Goal: Transaction & Acquisition: Purchase product/service

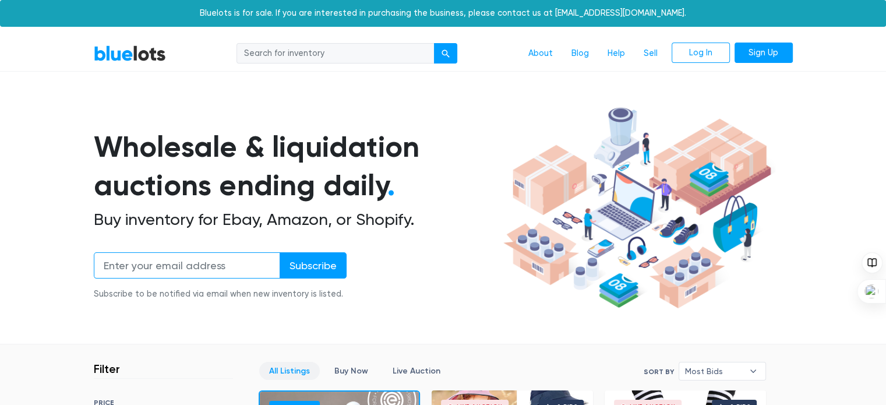
click at [206, 257] on input "email" at bounding box center [187, 265] width 186 height 26
type input "fitguy6@gmail.com"
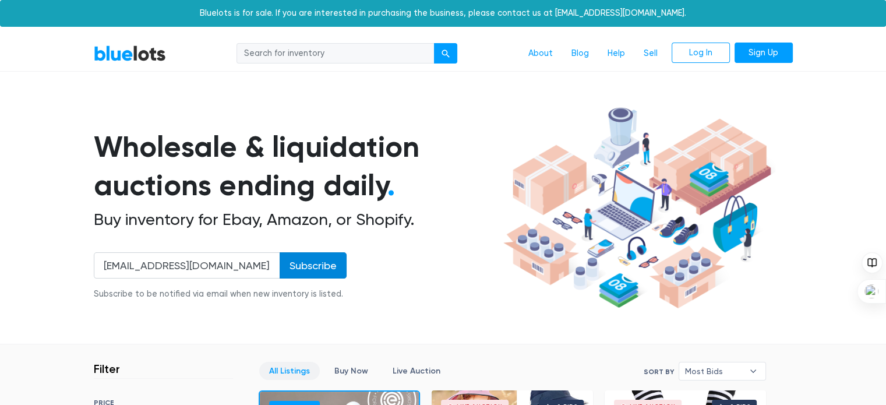
click at [324, 261] on input "Subscribe" at bounding box center [312, 265] width 67 height 26
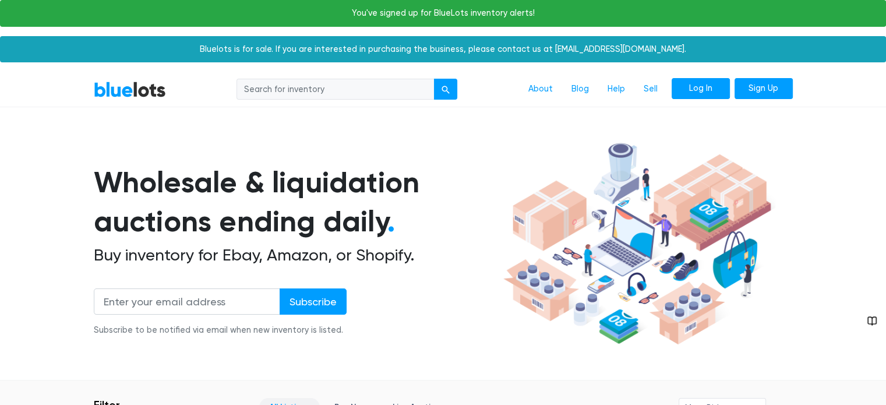
click at [699, 88] on link "Log In" at bounding box center [700, 88] width 58 height 21
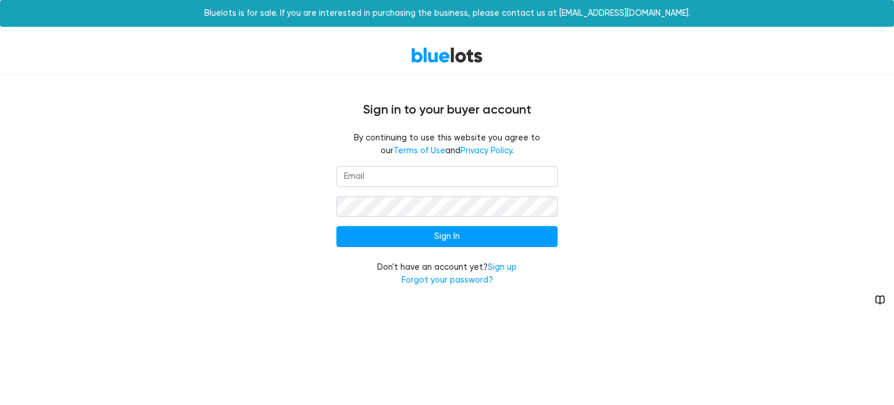
click at [369, 174] on input "email" at bounding box center [447, 176] width 221 height 21
type input "[EMAIL_ADDRESS][DOMAIN_NAME]"
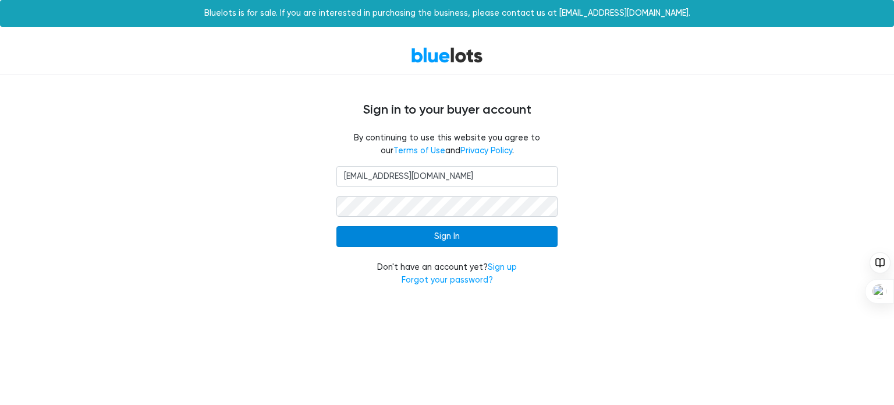
click at [461, 233] on input "Sign In" at bounding box center [447, 236] width 221 height 21
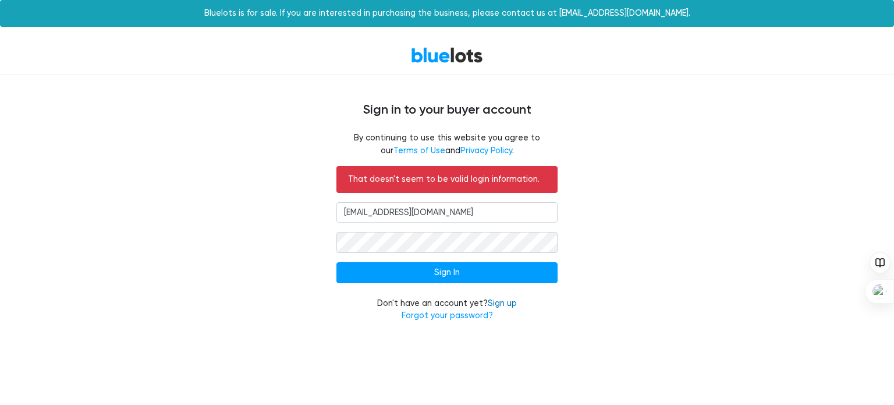
click at [501, 302] on link "Sign up" at bounding box center [502, 303] width 29 height 10
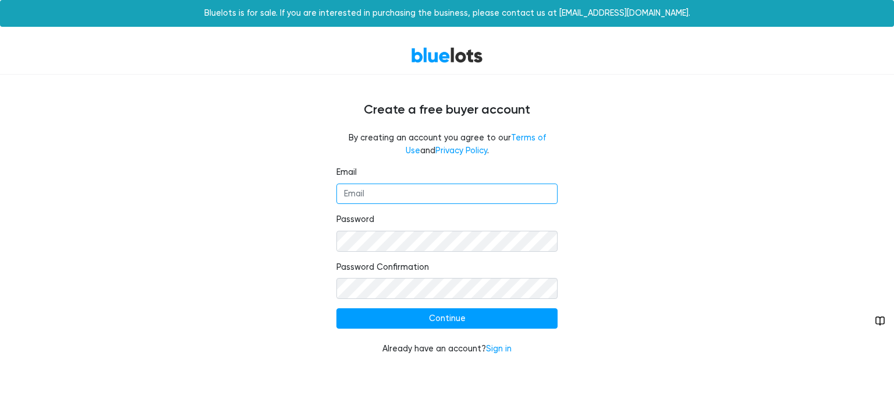
click at [409, 200] on input "Email" at bounding box center [447, 193] width 221 height 21
type input "fitguy6@gmail.com"
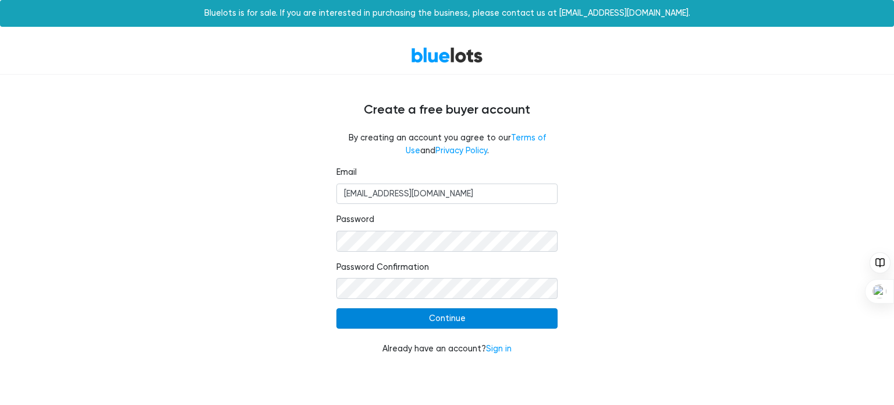
click at [456, 318] on input "Continue" at bounding box center [447, 318] width 221 height 21
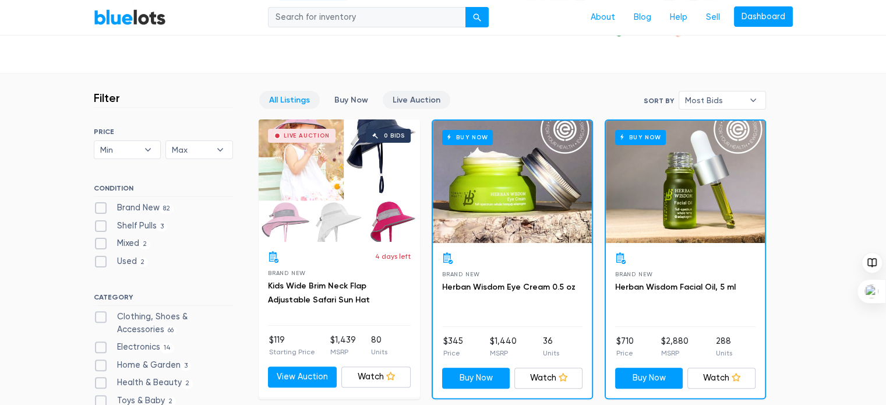
scroll to position [291, 0]
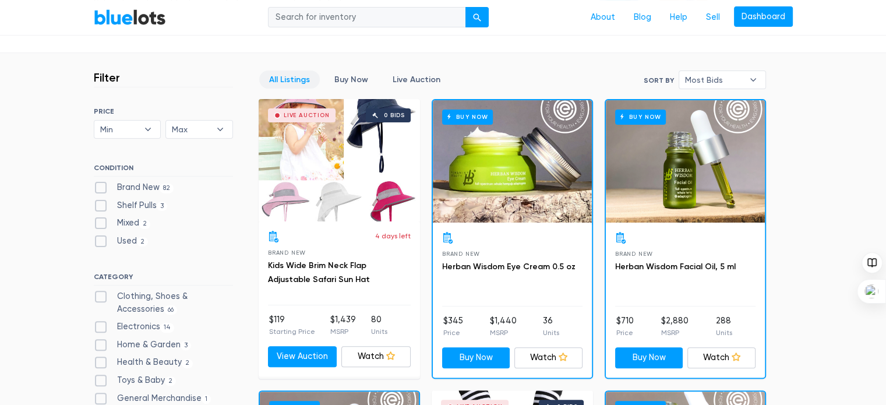
click at [94, 186] on label "Brand New 82" at bounding box center [134, 187] width 80 height 13
click at [94, 186] on New"] "Brand New 82" at bounding box center [98, 185] width 8 height 8
checkbox New"] "true"
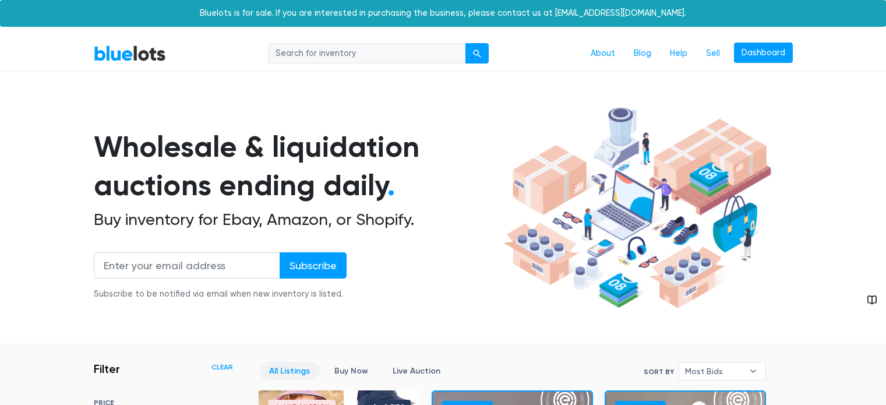
scroll to position [313, 0]
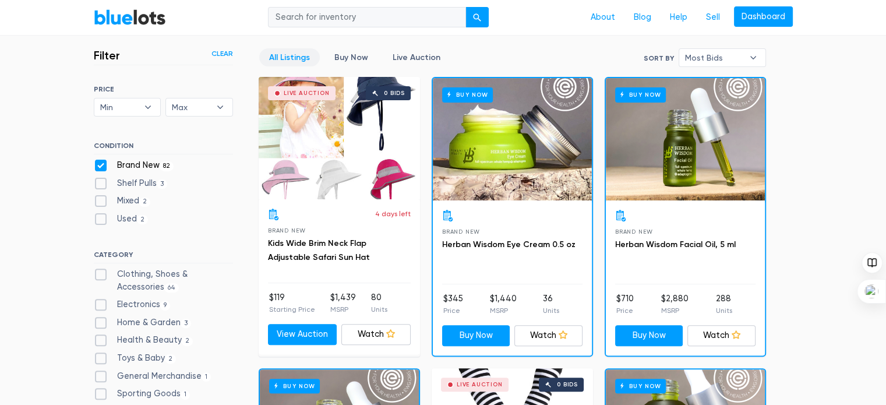
click at [370, 20] on input "search" at bounding box center [367, 17] width 198 height 21
type input "fitness"
click at [465, 7] on button "submit" at bounding box center [476, 17] width 23 height 21
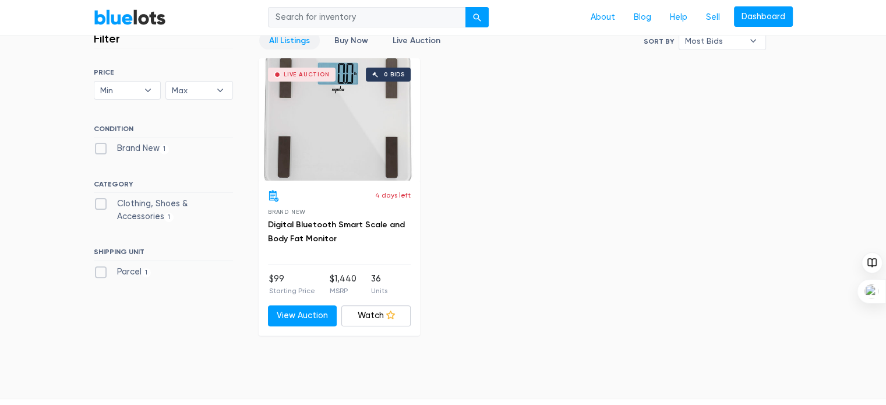
scroll to position [349, 0]
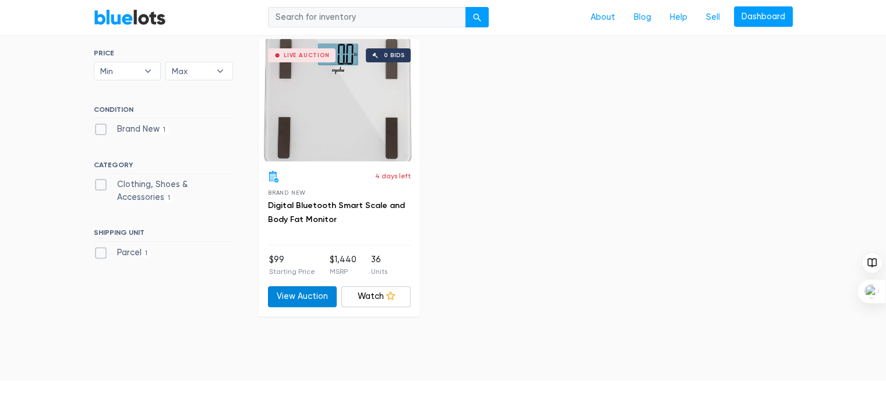
click at [300, 294] on link "View Auction" at bounding box center [302, 296] width 69 height 21
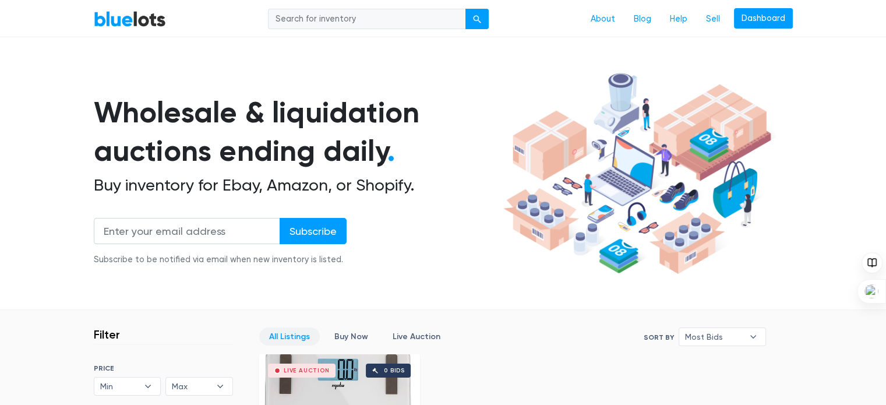
scroll to position [0, 0]
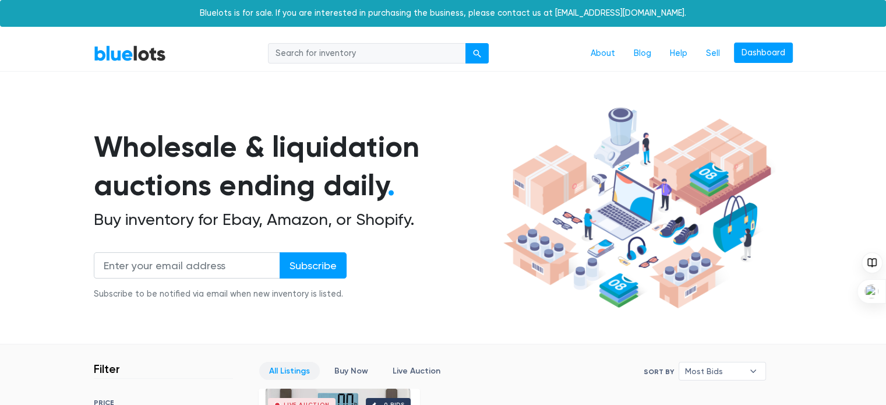
click at [140, 58] on link "BlueLots" at bounding box center [130, 53] width 72 height 17
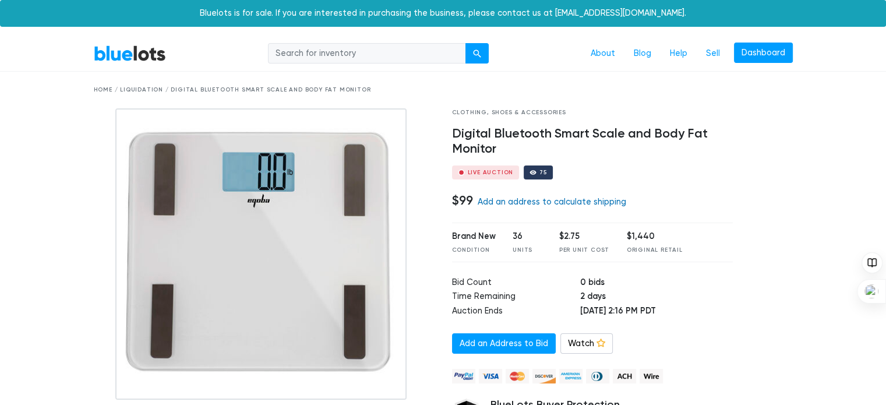
click at [530, 204] on link "Add an address to calculate shipping" at bounding box center [551, 202] width 148 height 10
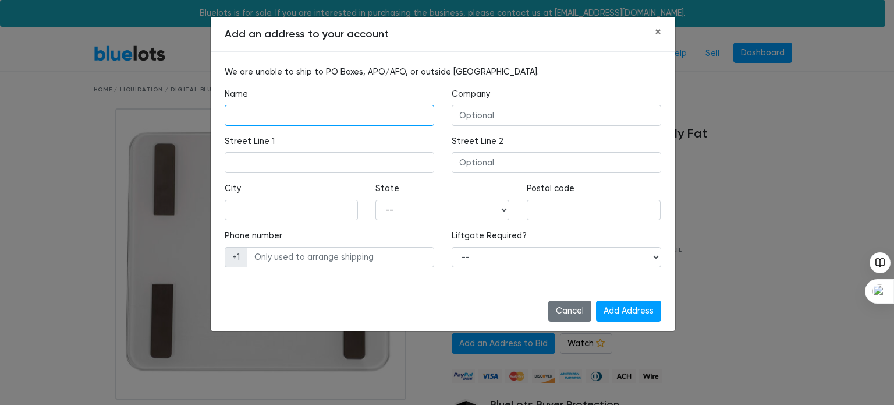
click at [291, 116] on input "text" at bounding box center [330, 115] width 210 height 21
type input "Lorenzo Elias"
type input "Synergy Desert Property Group"
type input "83714 Olympus Drive"
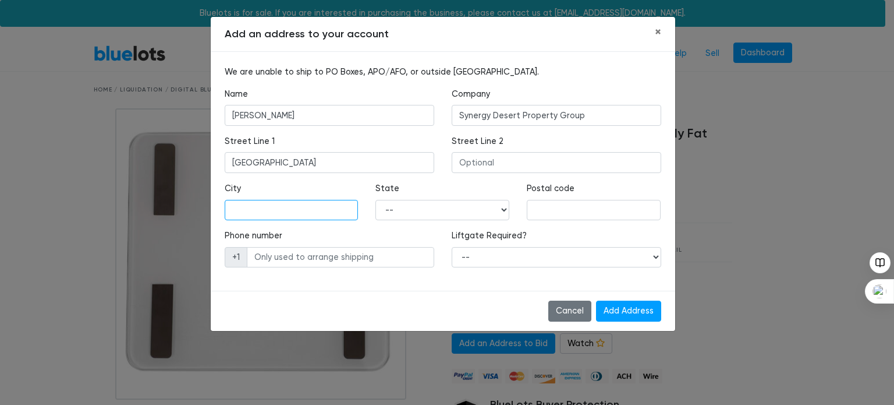
type input "Indio"
select select "CA"
type input "92203"
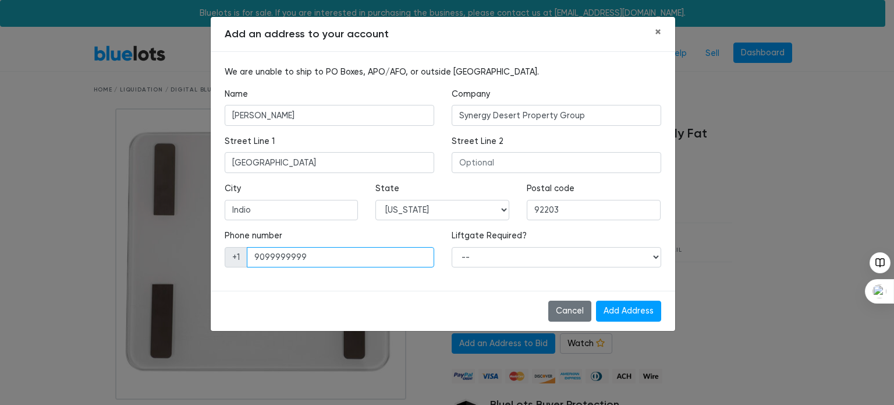
click at [336, 256] on input "9099999999" at bounding box center [340, 257] width 187 height 21
type input "9097177948"
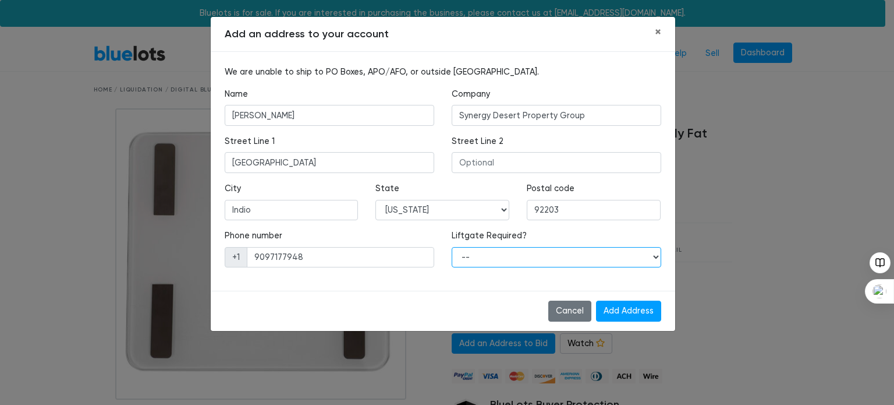
click at [526, 259] on select "-- Yes No" at bounding box center [557, 257] width 210 height 21
select select "0"
click at [452, 247] on select "-- Yes No" at bounding box center [557, 257] width 210 height 21
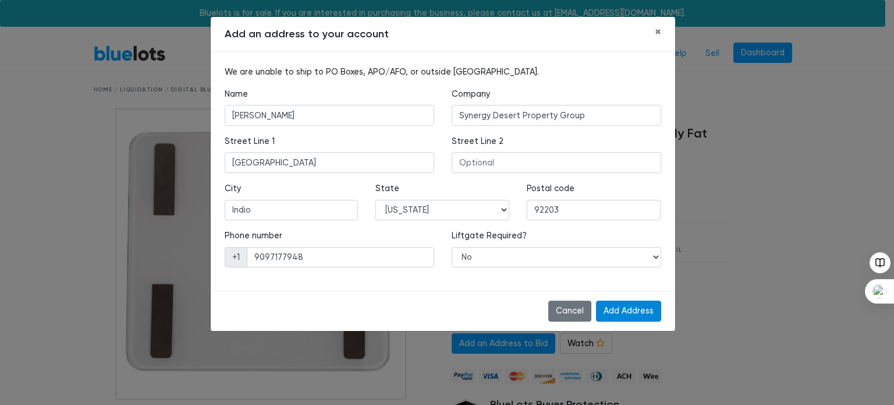
click at [622, 310] on input "Add Address" at bounding box center [628, 310] width 65 height 21
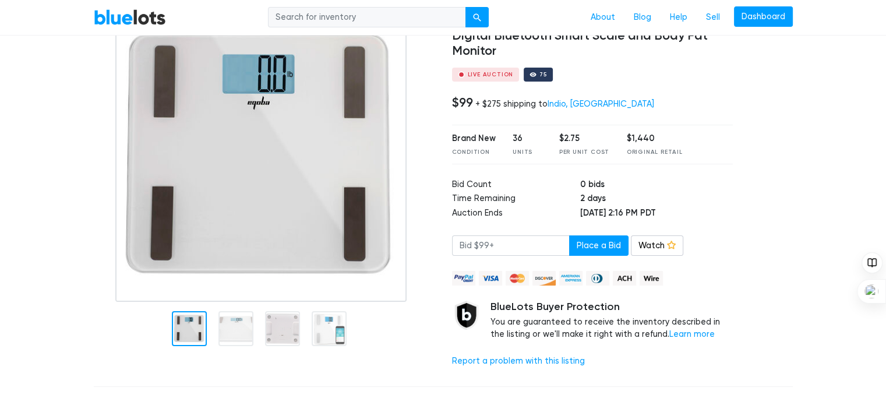
scroll to position [116, 0]
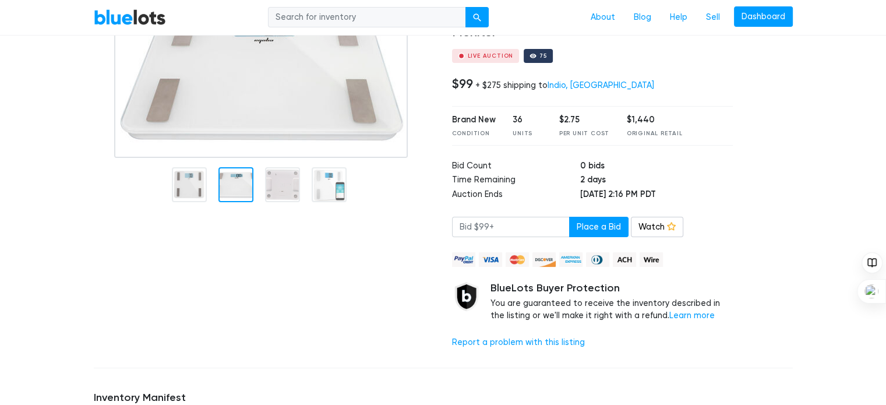
click at [233, 282] on div at bounding box center [264, 175] width 358 height 366
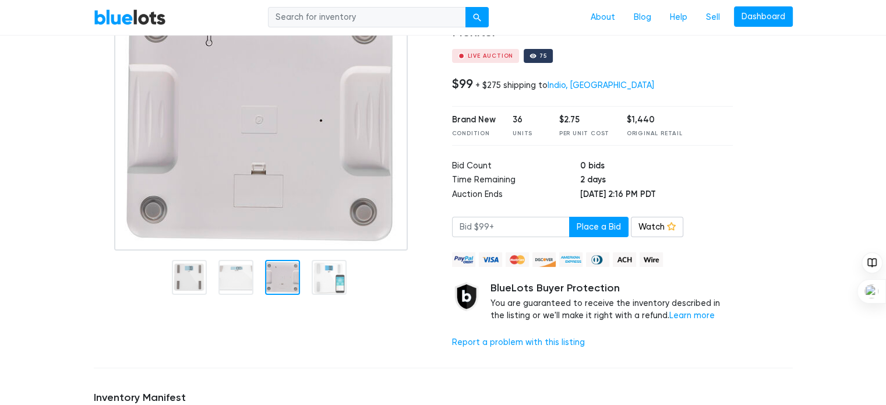
click at [290, 181] on img at bounding box center [260, 121] width 293 height 259
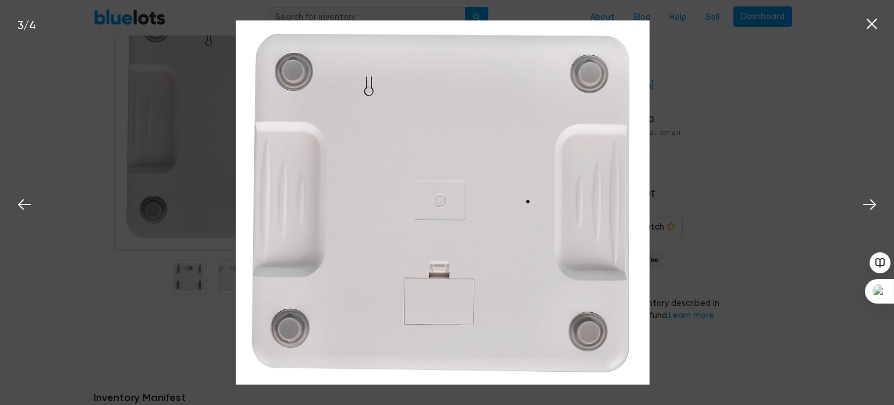
click at [155, 284] on div "3 / 4" at bounding box center [447, 202] width 894 height 405
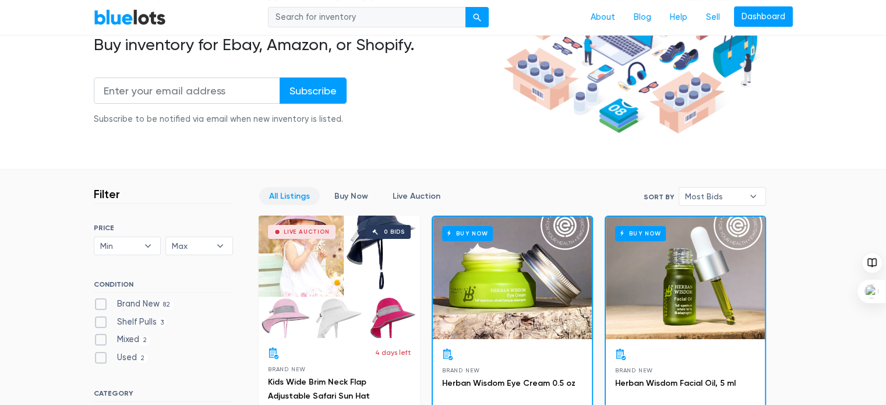
scroll to position [233, 0]
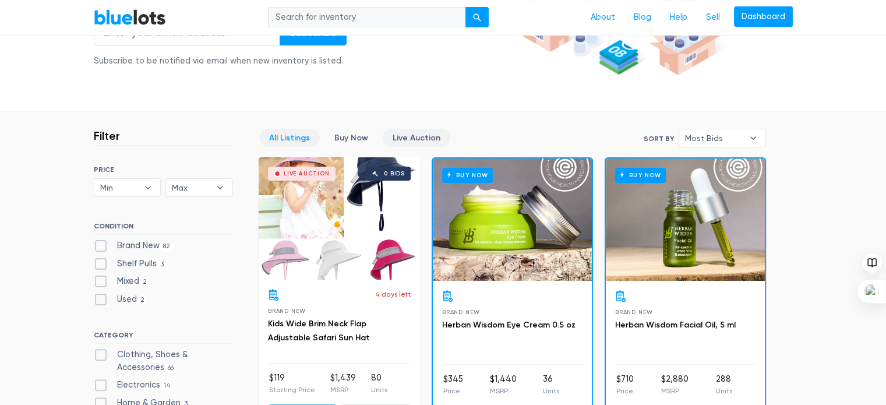
click at [408, 138] on link "Live Auction" at bounding box center [417, 138] width 68 height 18
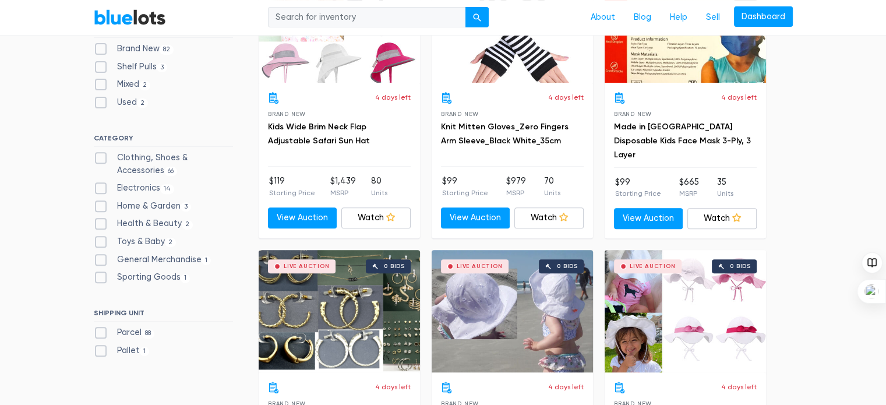
scroll to position [371, 0]
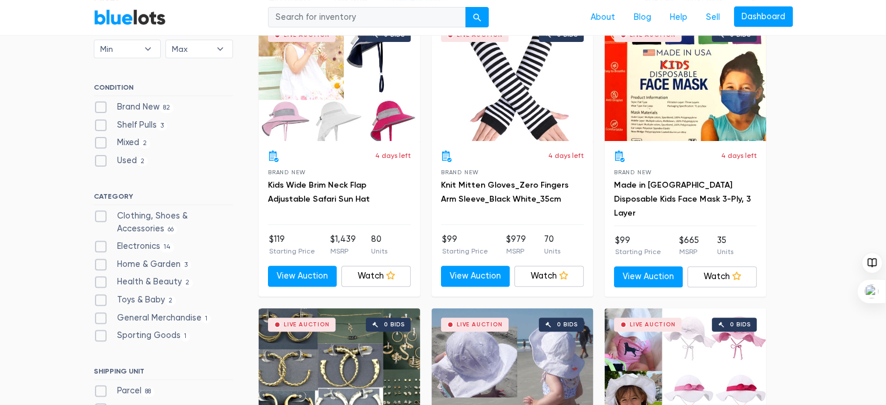
click at [101, 330] on label "Sporting Goods 1" at bounding box center [142, 335] width 97 height 13
click at [101, 330] on Goods"] "Sporting Goods 1" at bounding box center [98, 333] width 8 height 8
checkbox Goods"] "true"
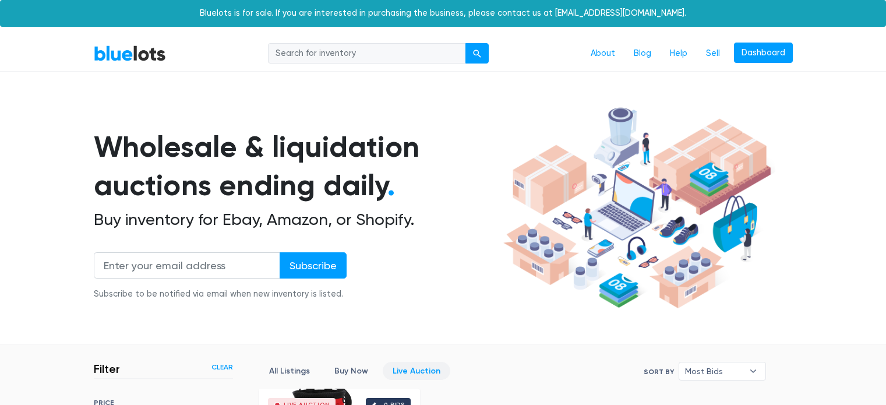
scroll to position [313, 0]
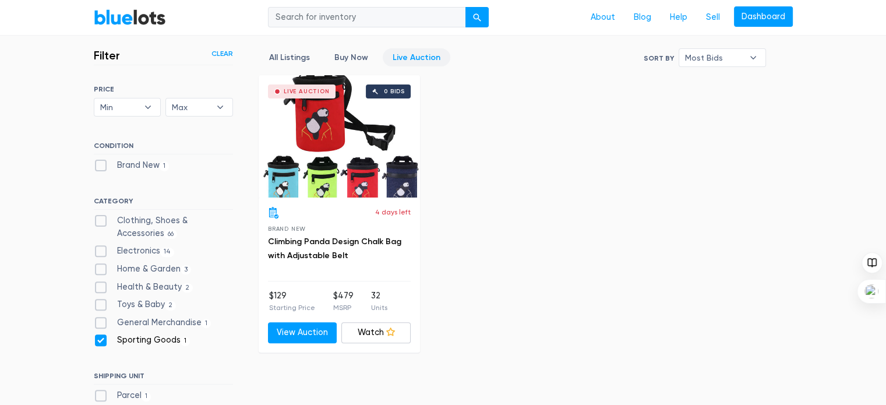
click at [99, 339] on label "Sporting Goods 1" at bounding box center [142, 340] width 97 height 13
click at [99, 339] on Goods"] "Sporting Goods 1" at bounding box center [98, 338] width 8 height 8
checkbox Goods"] "false"
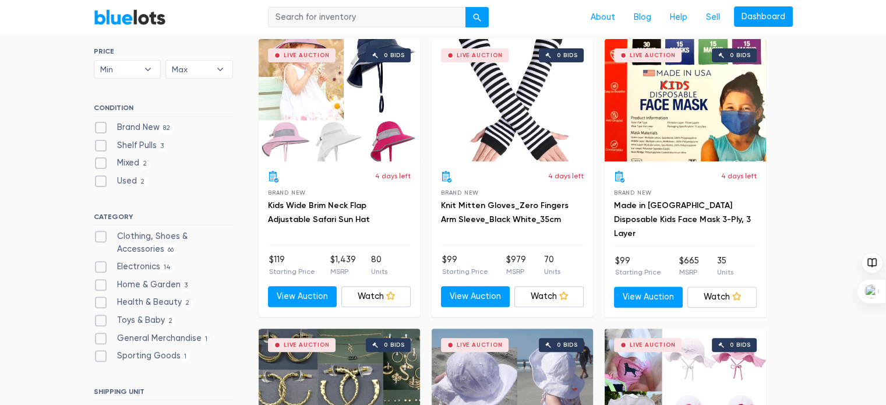
scroll to position [371, 0]
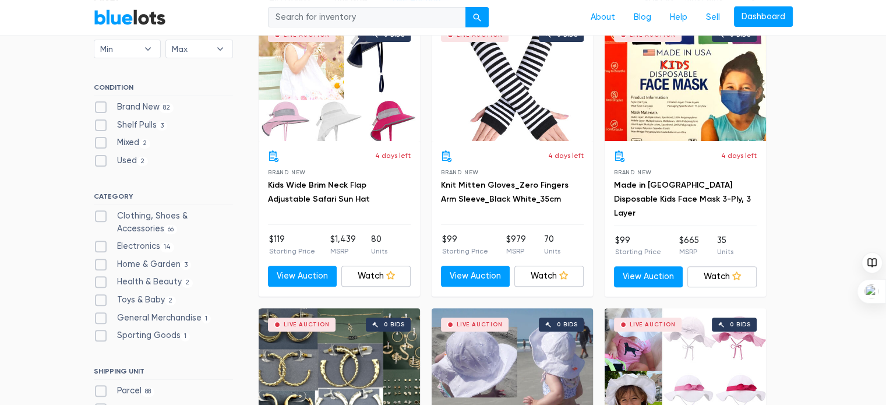
click at [99, 104] on label "Brand New 82" at bounding box center [134, 107] width 80 height 13
click at [99, 104] on New"] "Brand New 82" at bounding box center [98, 105] width 8 height 8
checkbox New"] "true"
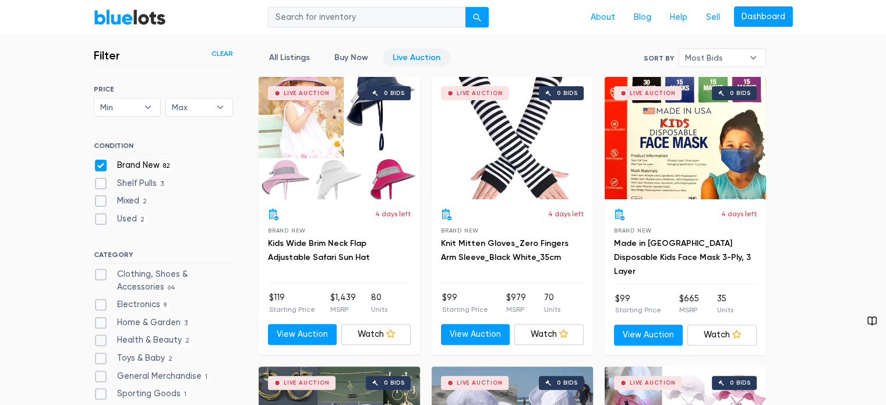
scroll to position [488, 0]
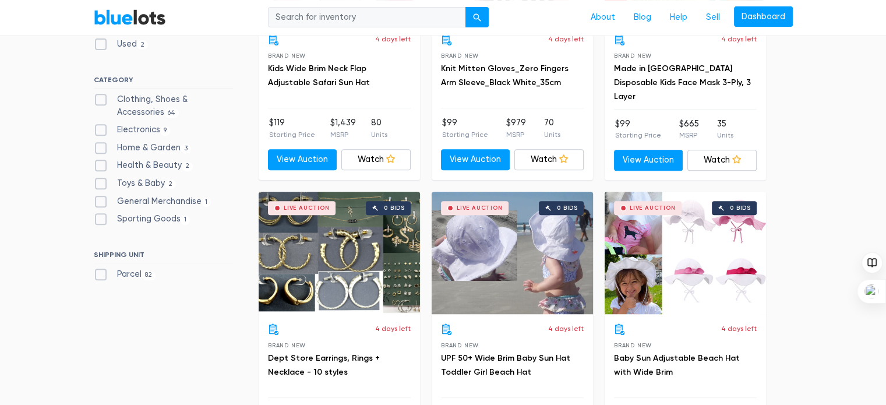
click at [104, 167] on label "Health & Beauty 2" at bounding box center [144, 165] width 100 height 13
click at [101, 167] on Beauty"] "Health & Beauty 2" at bounding box center [98, 163] width 8 height 8
checkbox Beauty"] "true"
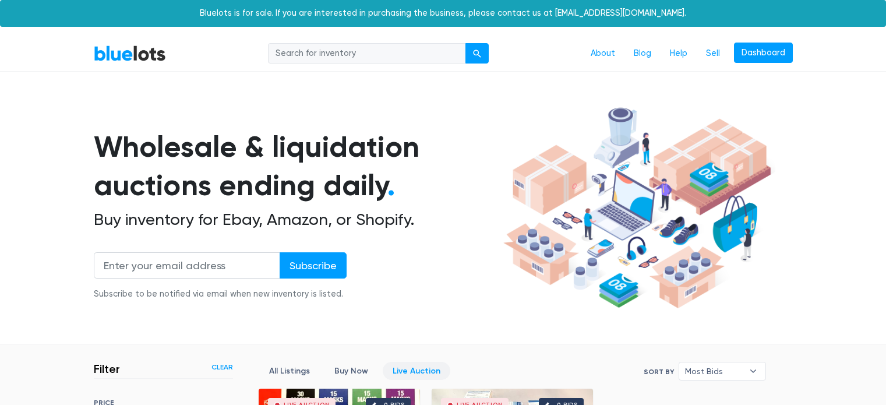
scroll to position [313, 0]
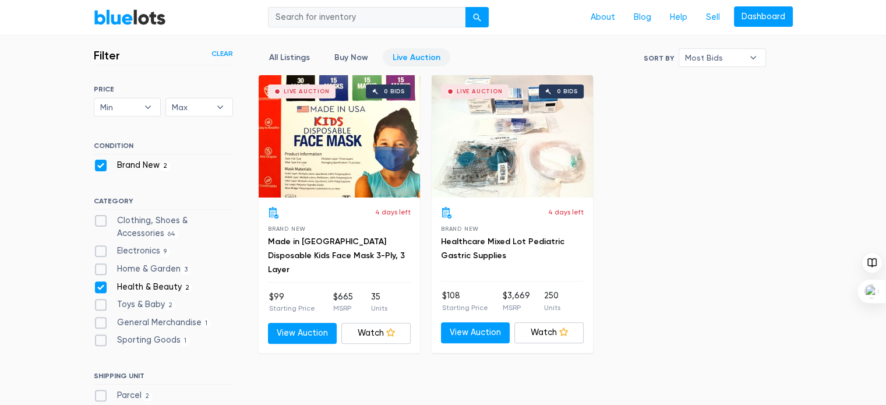
click at [102, 281] on label "Health & Beauty 2" at bounding box center [144, 287] width 100 height 13
click at [101, 281] on Beauty"] "Health & Beauty 2" at bounding box center [98, 285] width 8 height 8
checkbox Beauty"] "false"
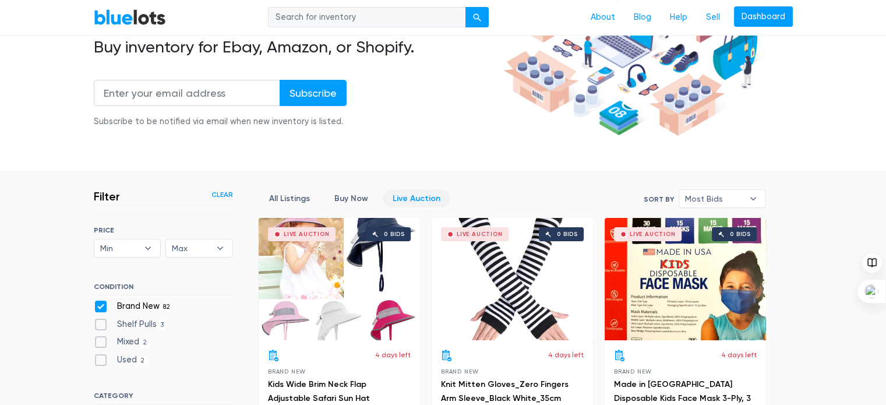
scroll to position [139, 0]
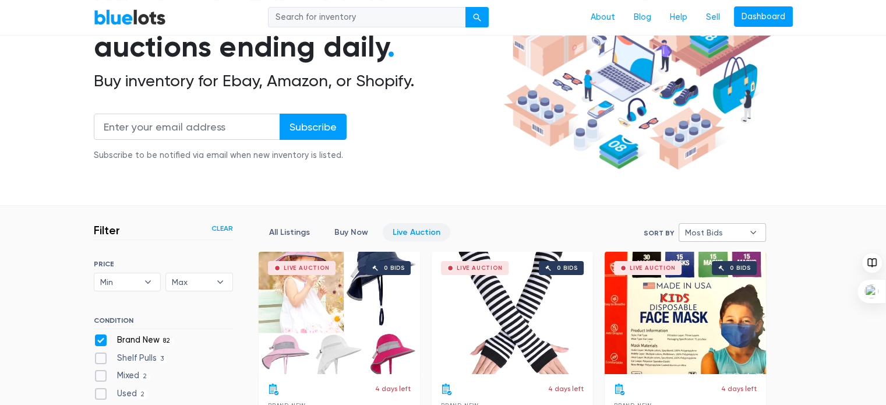
click at [721, 225] on span "Most Bids" at bounding box center [714, 232] width 58 height 17
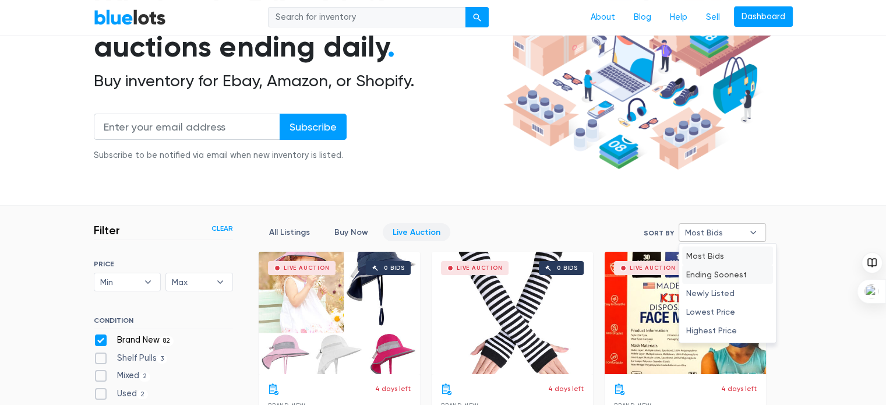
click at [724, 274] on li "Ending Soonest" at bounding box center [727, 274] width 91 height 19
select select "ending_soonest"
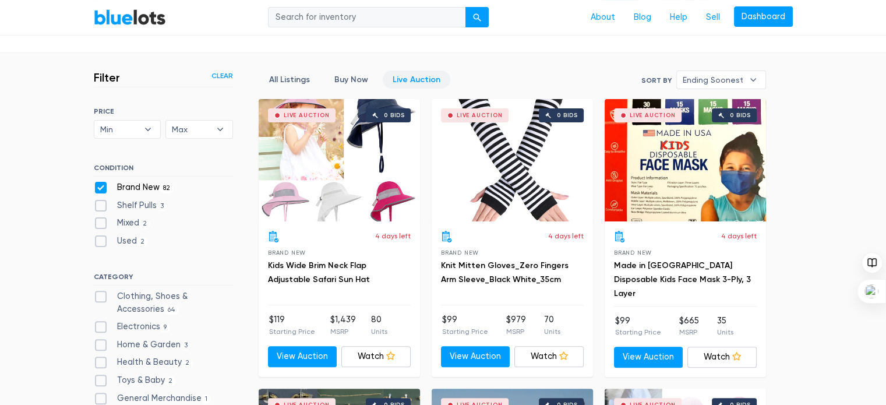
scroll to position [291, 0]
